Goal: Find specific page/section: Find specific page/section

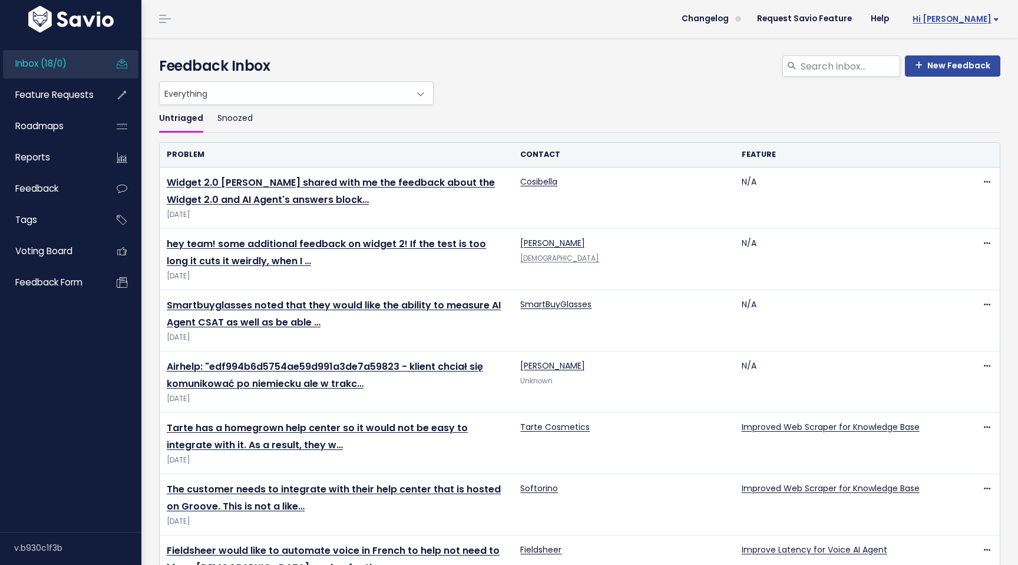
click at [974, 22] on span "Hi [PERSON_NAME]" at bounding box center [956, 19] width 87 height 9
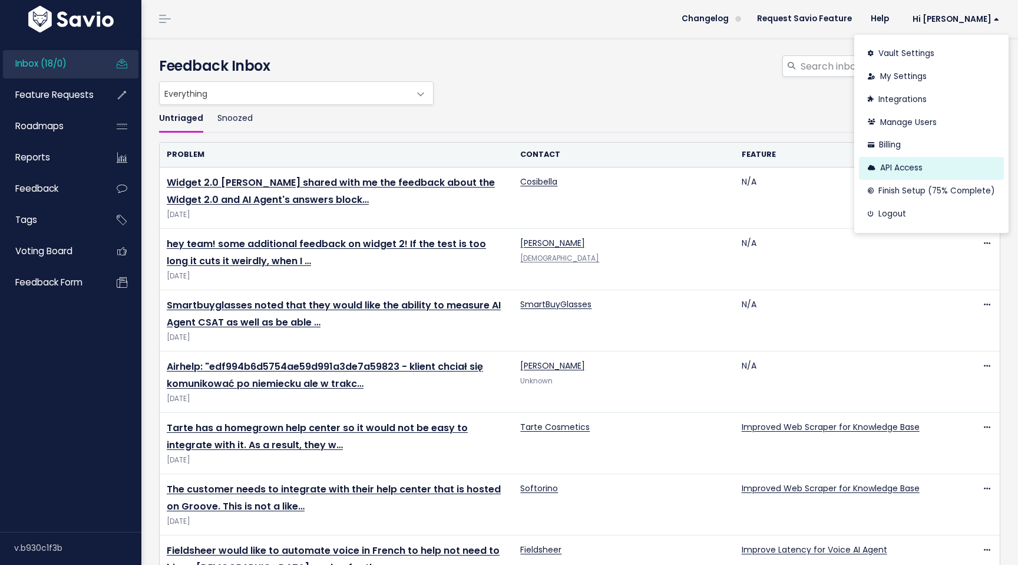
click at [921, 170] on link "API Access" at bounding box center [931, 168] width 145 height 23
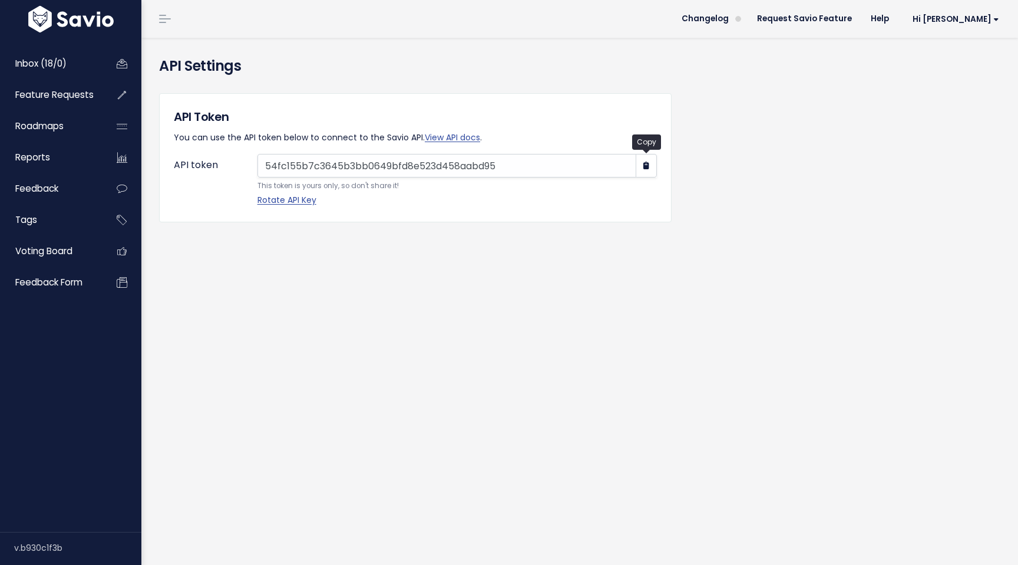
click at [648, 167] on icon "button" at bounding box center [647, 166] width 6 height 8
click at [972, 24] on span "Hi [PERSON_NAME]" at bounding box center [956, 19] width 87 height 9
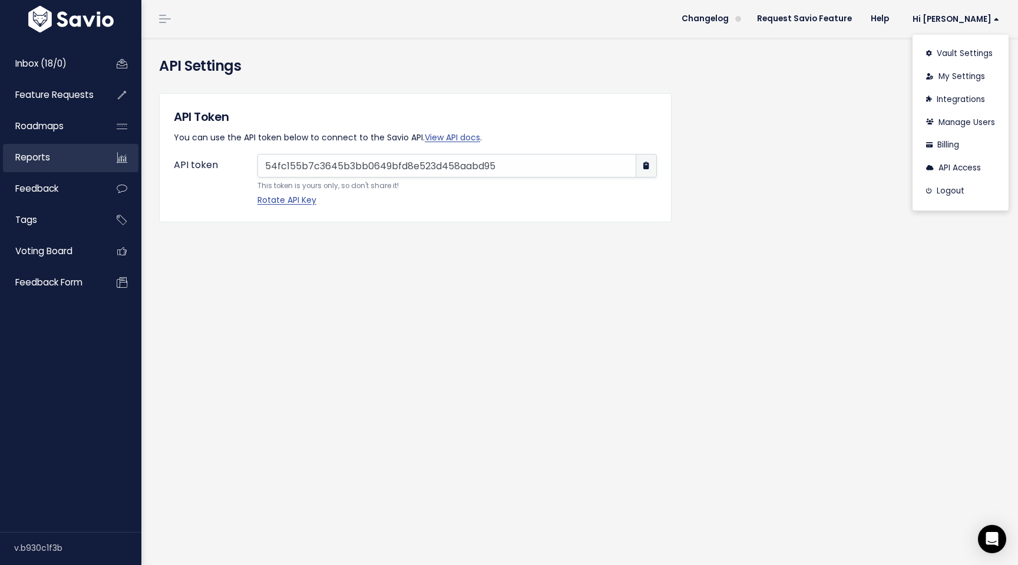
click at [31, 165] on link "Reports" at bounding box center [50, 157] width 95 height 27
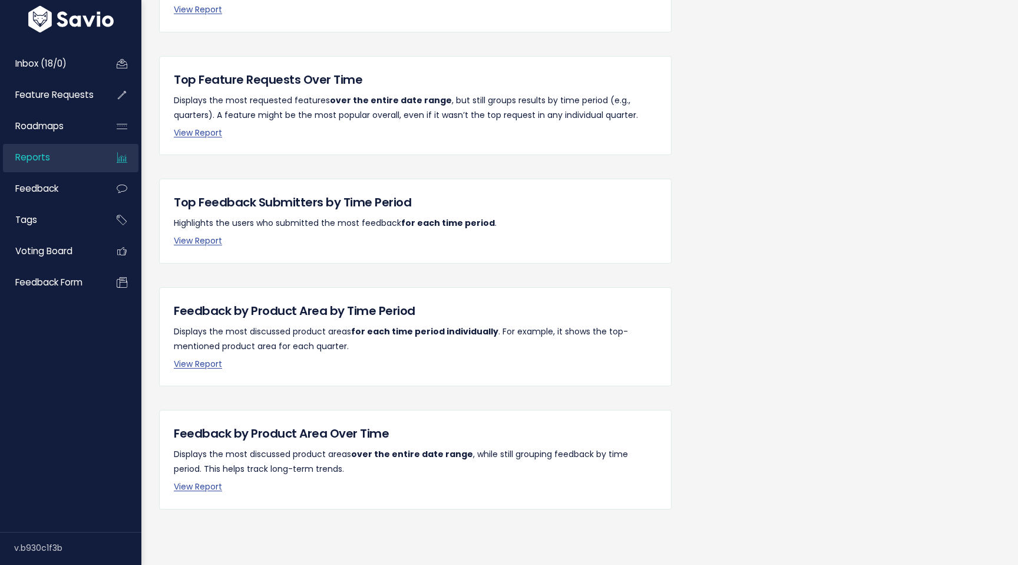
scroll to position [177, 0]
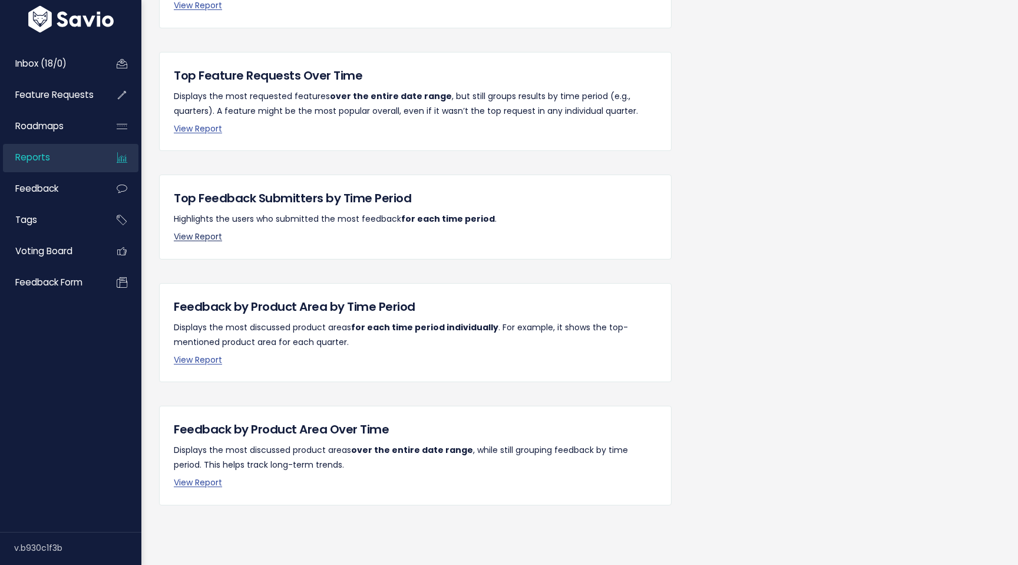
click at [188, 240] on link "View Report" at bounding box center [198, 236] width 48 height 12
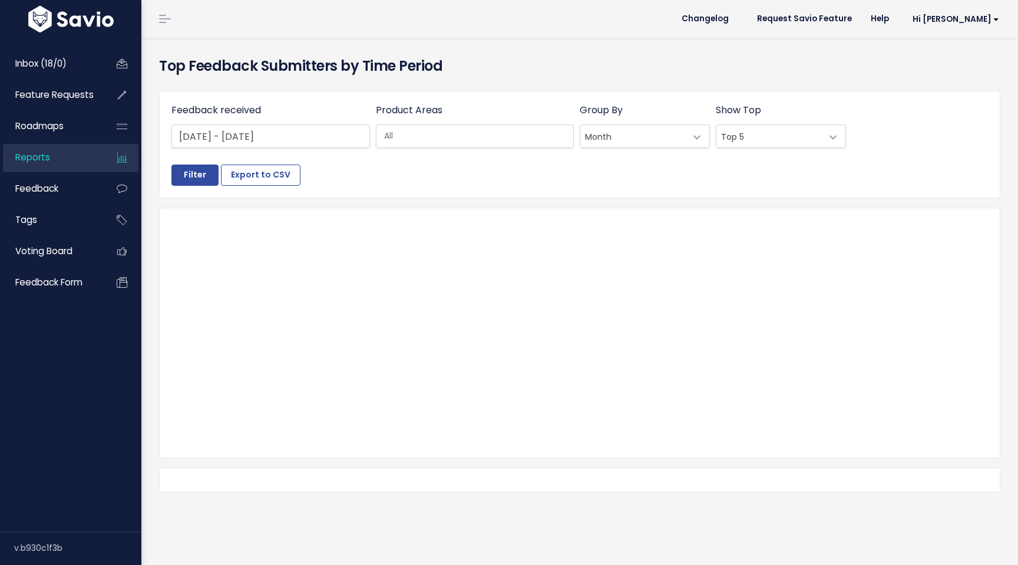
select select
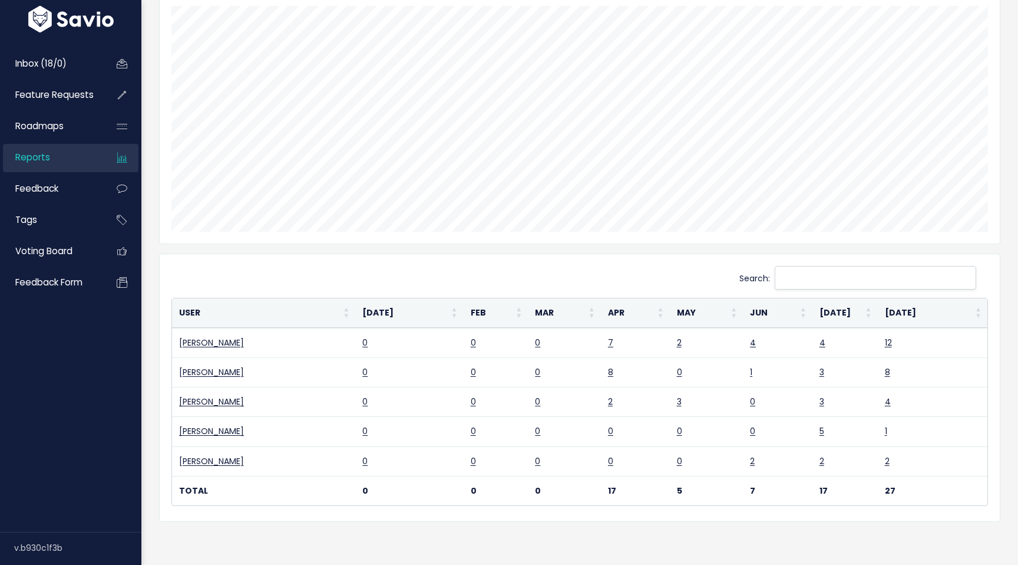
scroll to position [222, 0]
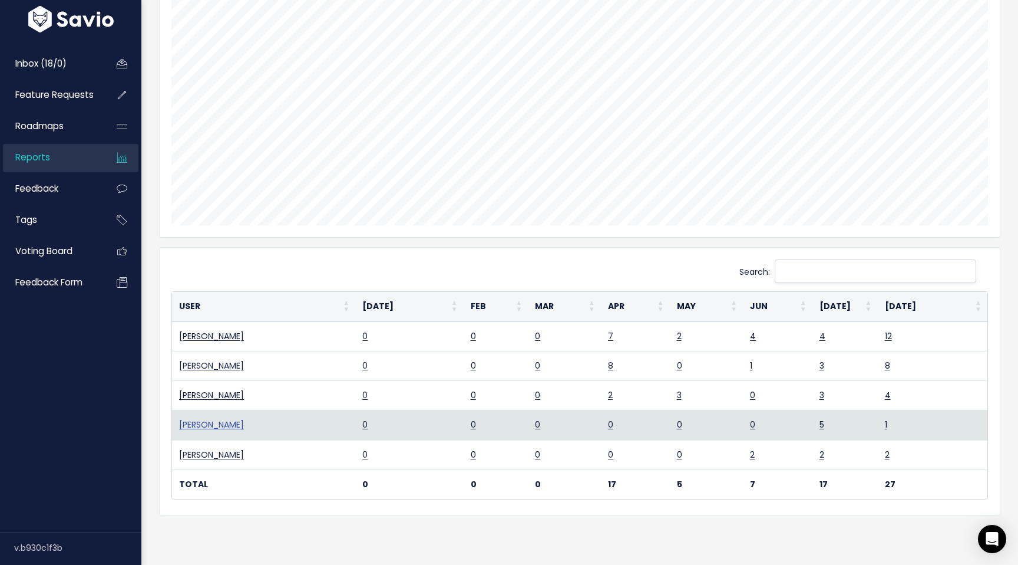
click at [223, 426] on link "Aleksandra Duszewicz" at bounding box center [211, 424] width 65 height 12
